Goal: Task Accomplishment & Management: Use online tool/utility

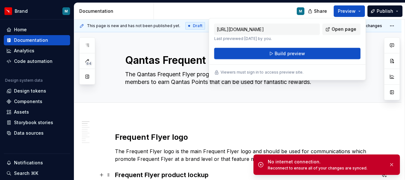
scroll to position [64, 0]
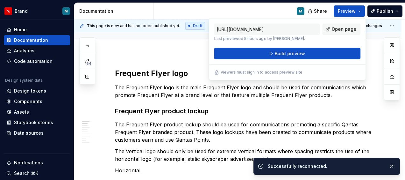
type textarea "*"
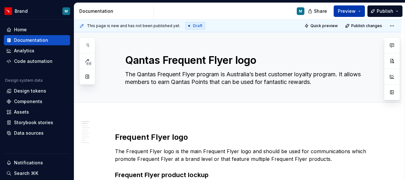
click at [362, 9] on button "Preview" at bounding box center [349, 10] width 31 height 11
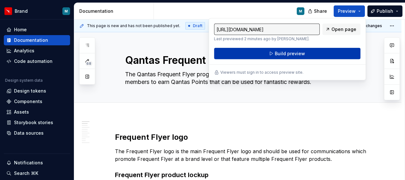
click at [274, 52] on button "Build preview" at bounding box center [287, 53] width 146 height 11
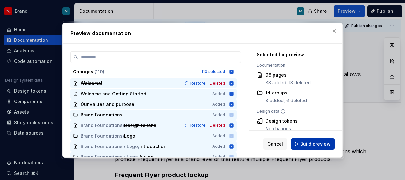
click at [317, 138] on button "Build preview" at bounding box center [313, 143] width 44 height 11
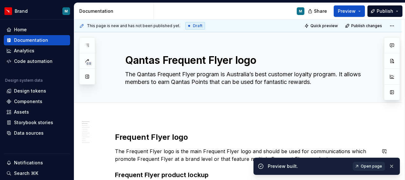
click at [365, 167] on span "Open page" at bounding box center [371, 165] width 21 height 5
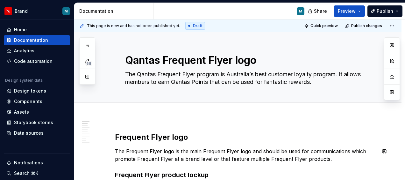
type textarea "*"
